Goal: Information Seeking & Learning: Find specific page/section

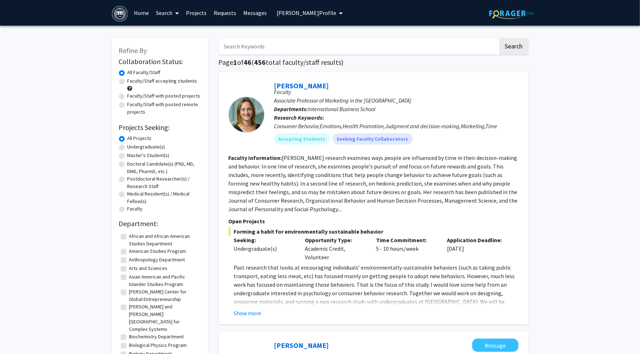
click at [285, 14] on span "[PERSON_NAME] Profile" at bounding box center [306, 12] width 59 height 7
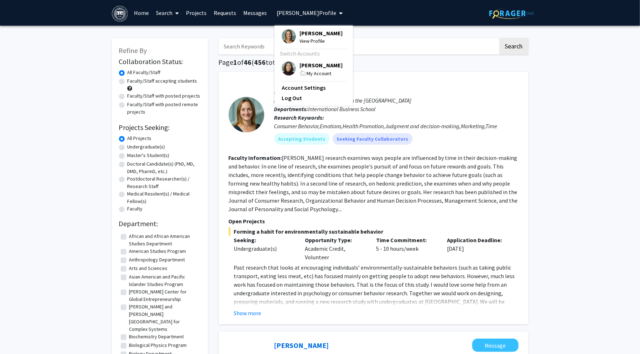
click at [297, 33] on div "[PERSON_NAME] View Profile" at bounding box center [312, 37] width 61 height 16
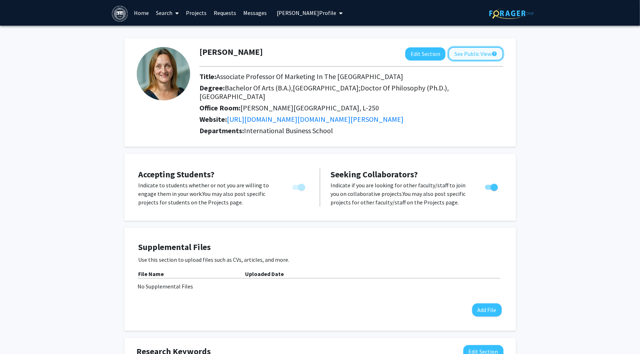
click at [462, 54] on button "See Public View help" at bounding box center [476, 54] width 55 height 14
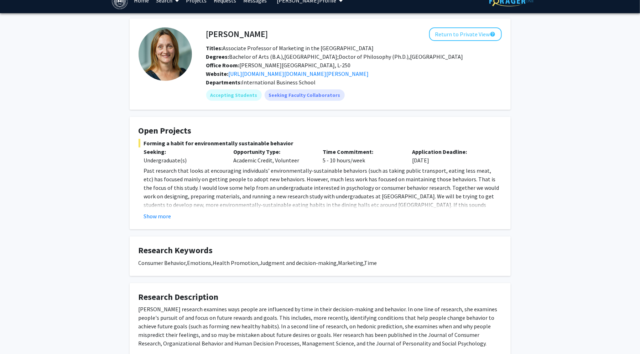
scroll to position [15, 0]
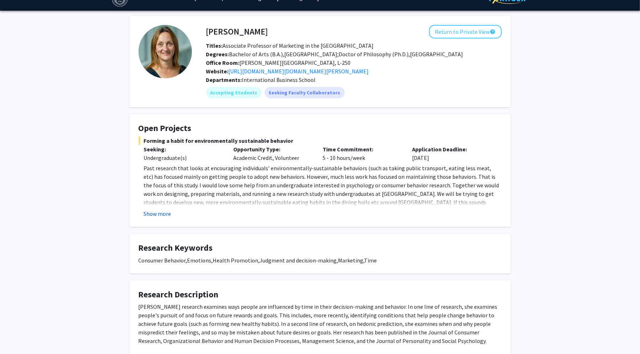
click at [150, 213] on button "Show more" at bounding box center [157, 213] width 27 height 9
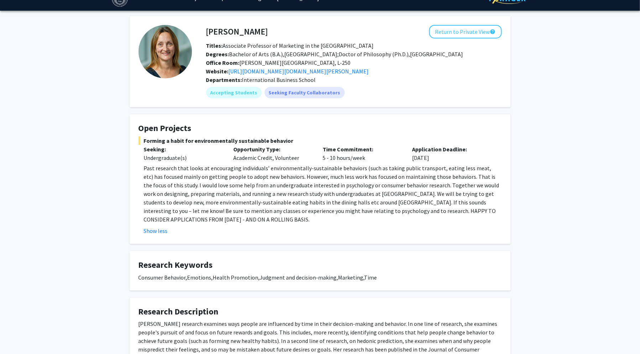
scroll to position [0, 0]
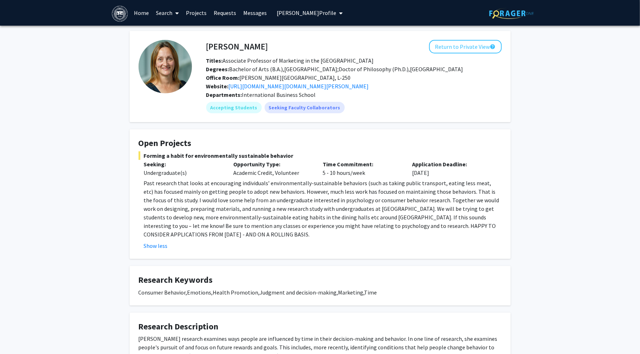
click at [305, 11] on span "[PERSON_NAME] Profile" at bounding box center [306, 12] width 59 height 7
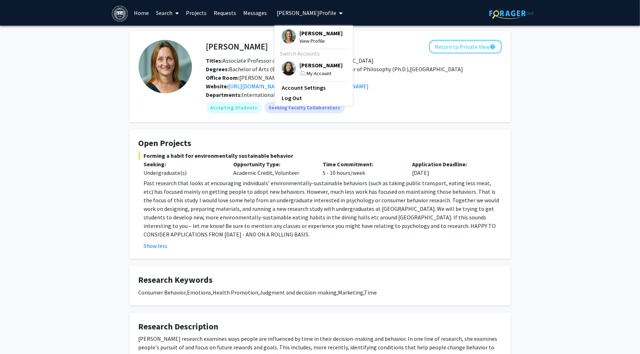
click at [303, 35] on span "[PERSON_NAME]" at bounding box center [321, 33] width 43 height 8
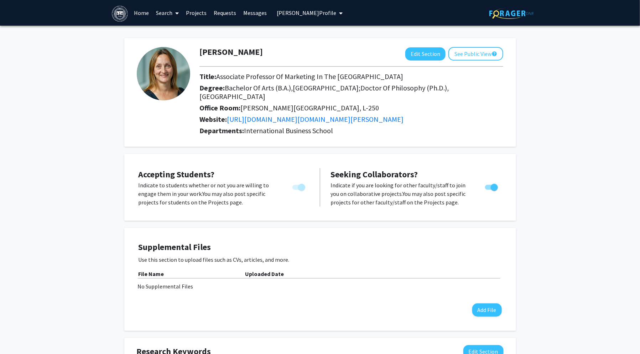
click at [199, 11] on link "Projects" at bounding box center [196, 12] width 28 height 25
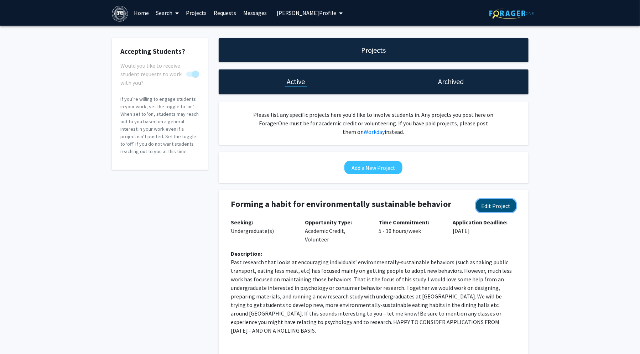
click at [495, 206] on button "Edit Project" at bounding box center [496, 205] width 40 height 13
select select "5 - 10"
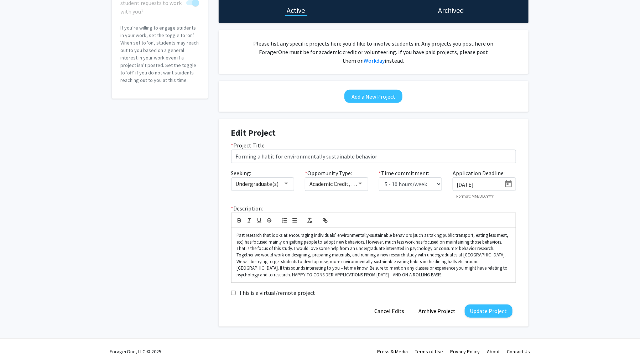
scroll to position [81, 0]
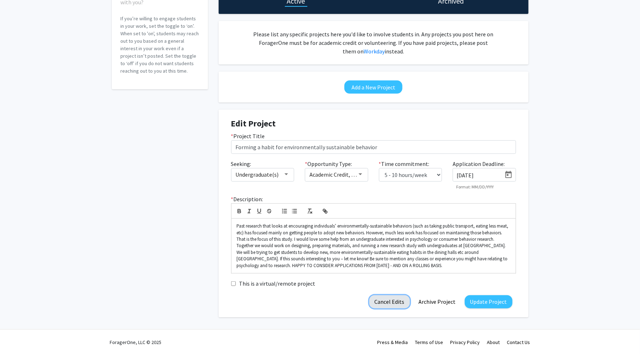
click at [390, 303] on button "Cancel Edits" at bounding box center [389, 301] width 41 height 13
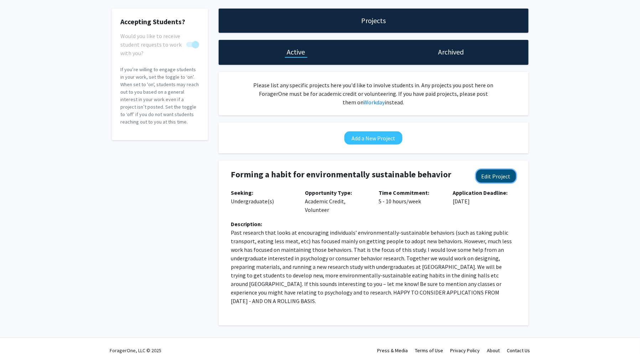
click at [494, 176] on button "Edit Project" at bounding box center [496, 176] width 40 height 13
select select "5 - 10"
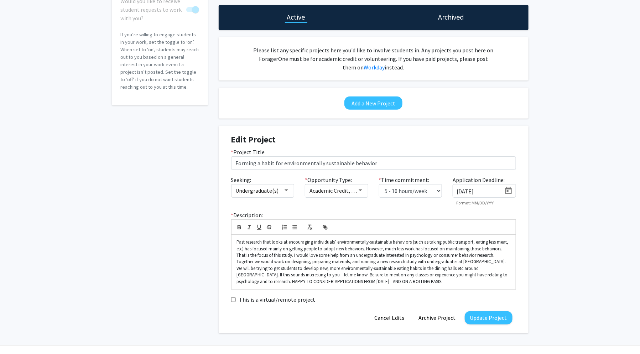
scroll to position [81, 0]
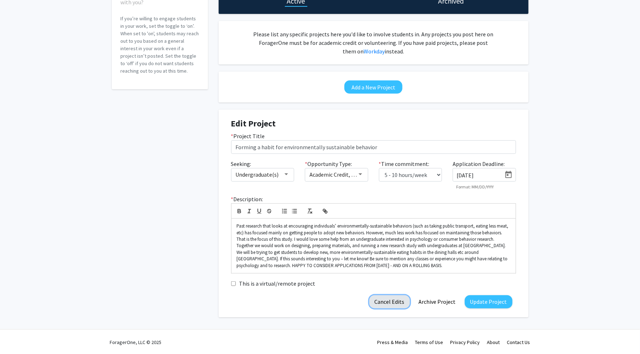
click at [392, 302] on button "Cancel Edits" at bounding box center [389, 301] width 41 height 13
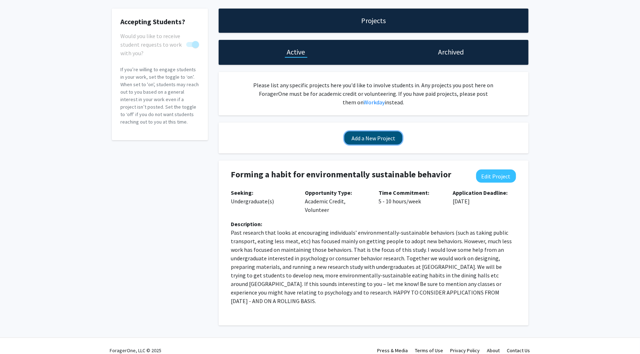
click at [384, 140] on button "Add a New Project" at bounding box center [373, 137] width 58 height 13
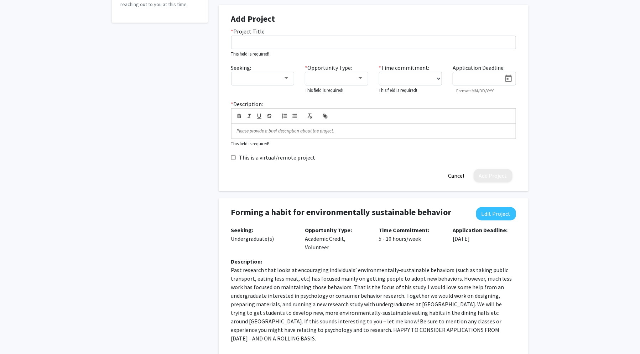
scroll to position [148, 0]
click at [482, 77] on input at bounding box center [479, 78] width 45 height 6
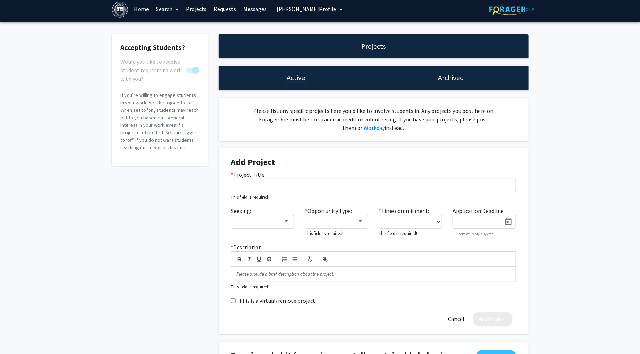
scroll to position [0, 0]
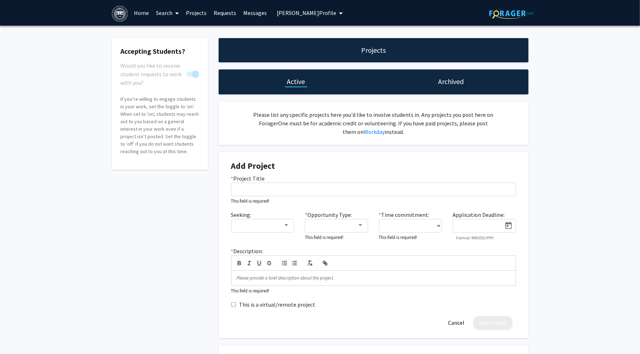
click at [310, 10] on span "[PERSON_NAME] Profile" at bounding box center [306, 12] width 59 height 7
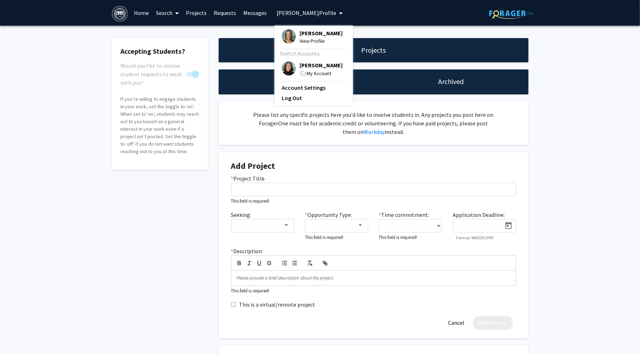
click at [305, 65] on span "[PERSON_NAME]" at bounding box center [321, 65] width 43 height 8
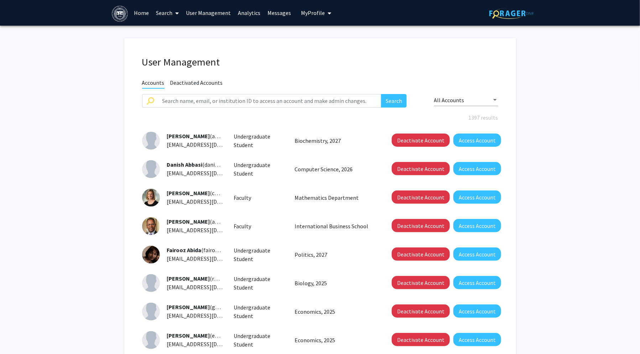
click at [160, 12] on link "Search" at bounding box center [167, 12] width 30 height 25
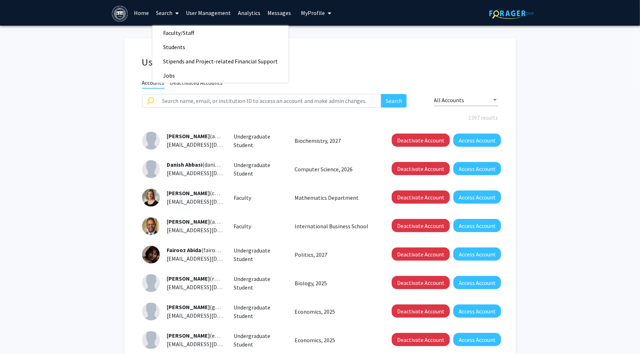
click at [148, 13] on link "Home" at bounding box center [141, 12] width 22 height 25
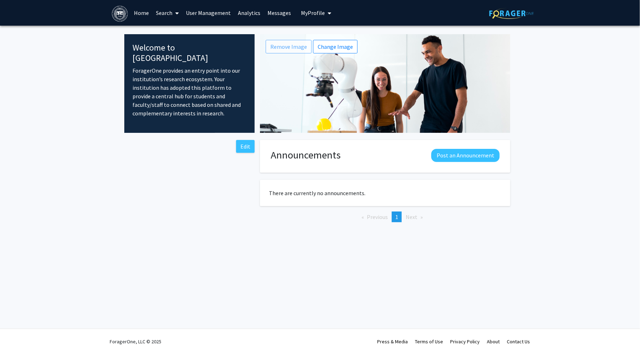
click at [199, 14] on link "User Management" at bounding box center [208, 12] width 52 height 25
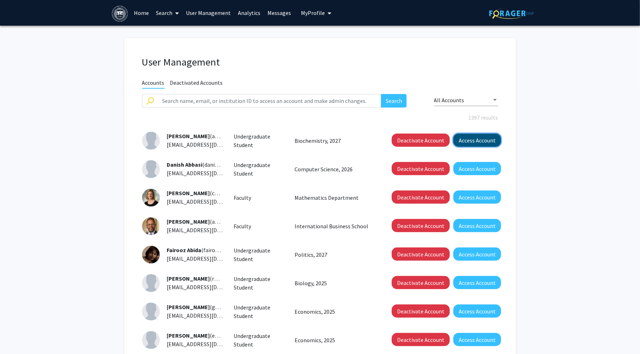
click at [486, 143] on button "Access Account" at bounding box center [478, 140] width 48 height 13
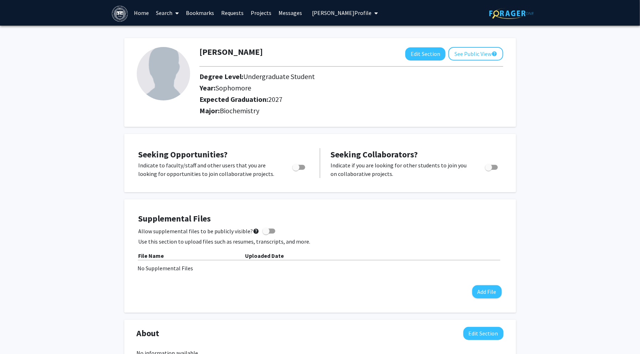
click at [162, 15] on link "Search" at bounding box center [167, 12] width 30 height 25
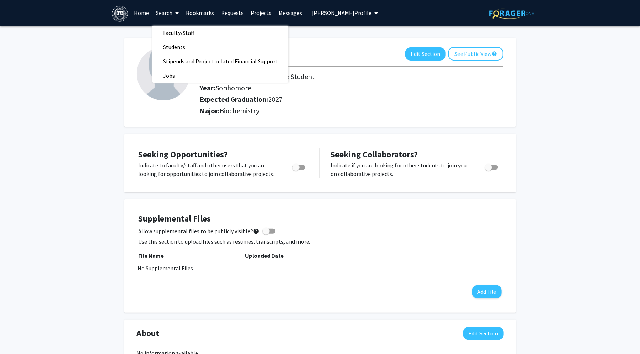
click at [260, 14] on link "Projects" at bounding box center [261, 12] width 28 height 25
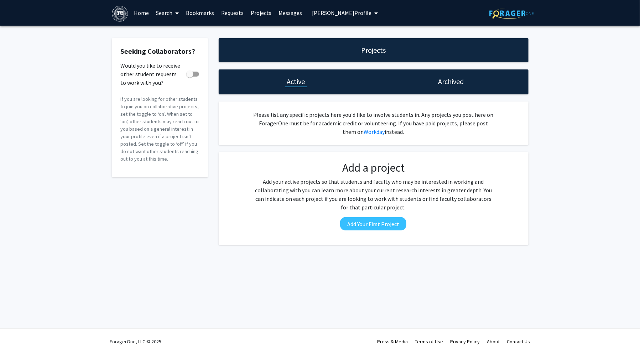
click at [166, 12] on link "Search" at bounding box center [167, 12] width 30 height 25
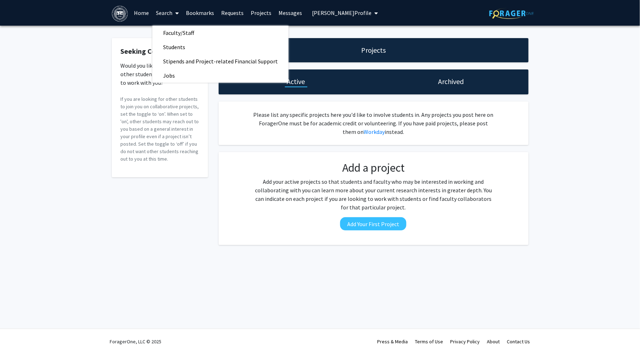
click at [138, 14] on link "Home" at bounding box center [141, 12] width 22 height 25
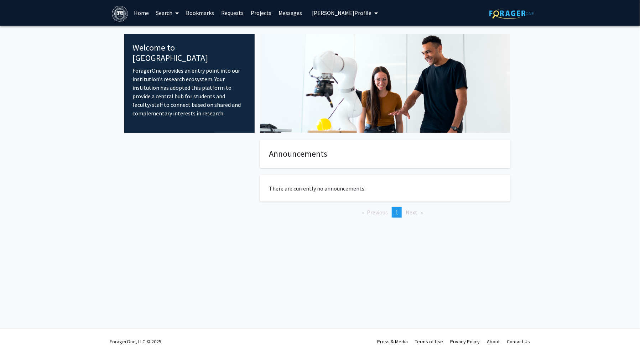
click at [166, 9] on link "Search" at bounding box center [167, 12] width 30 height 25
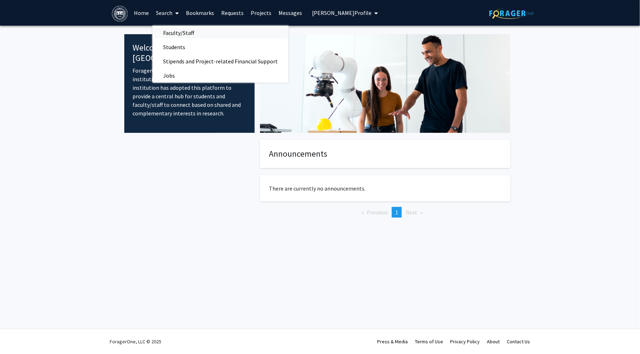
click at [173, 33] on span "Faculty/Staff" at bounding box center [178, 33] width 52 height 14
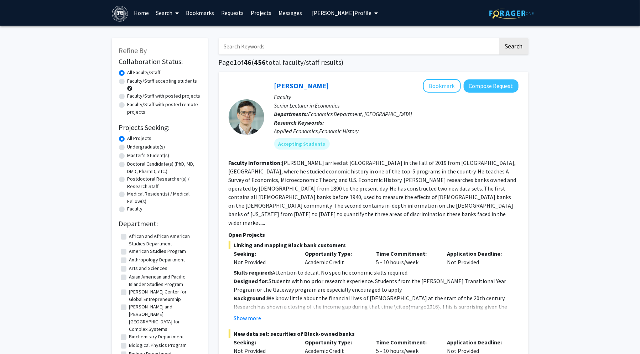
click at [128, 95] on label "Faculty/Staff with posted projects" at bounding box center [164, 95] width 73 height 7
click at [128, 95] on input "Faculty/Staff with posted projects" at bounding box center [130, 94] width 5 height 5
radio input "true"
